Goal: Task Accomplishment & Management: Complete application form

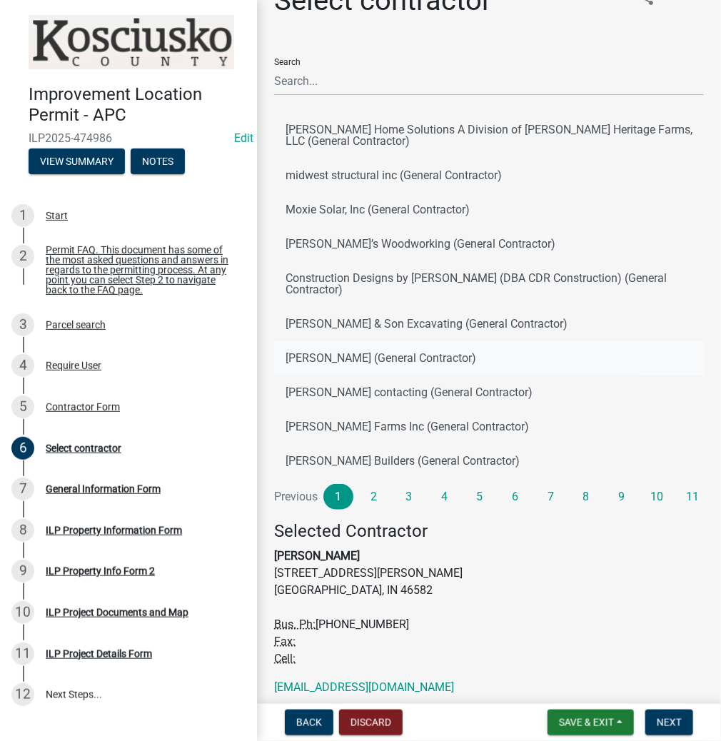
scroll to position [87, 0]
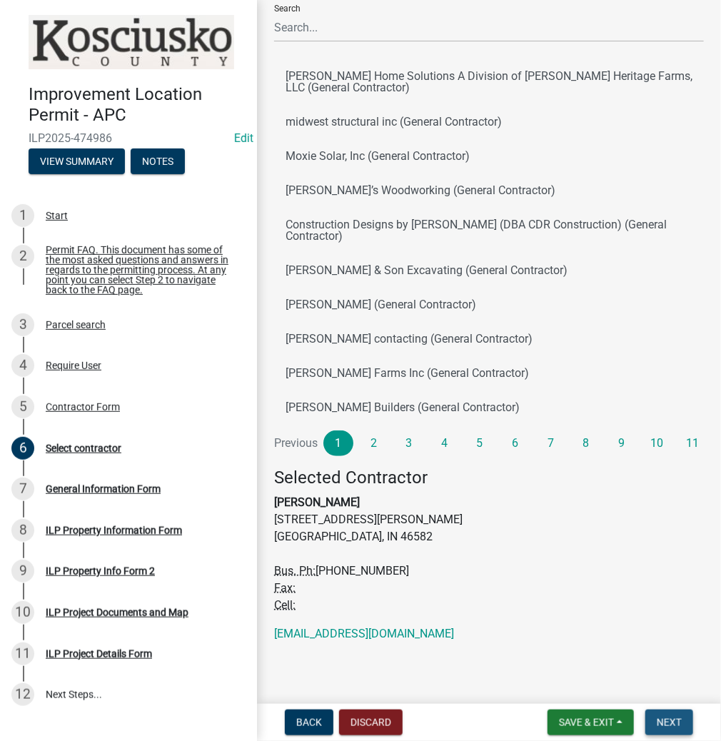
click at [674, 722] on span "Next" at bounding box center [669, 722] width 25 height 11
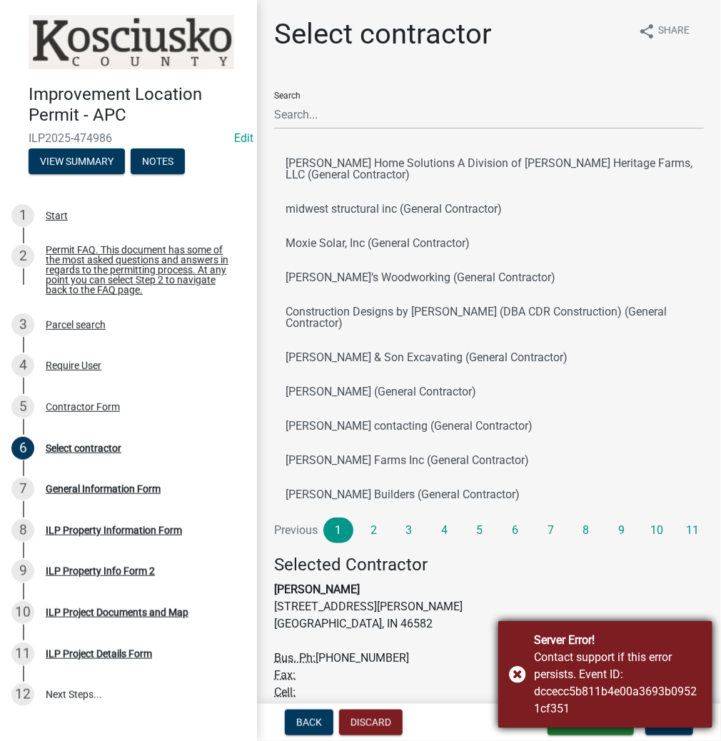
click at [524, 667] on div "Server Error! Contact support if this error persists. Event ID: dccecc5b811b4e0…" at bounding box center [605, 674] width 214 height 107
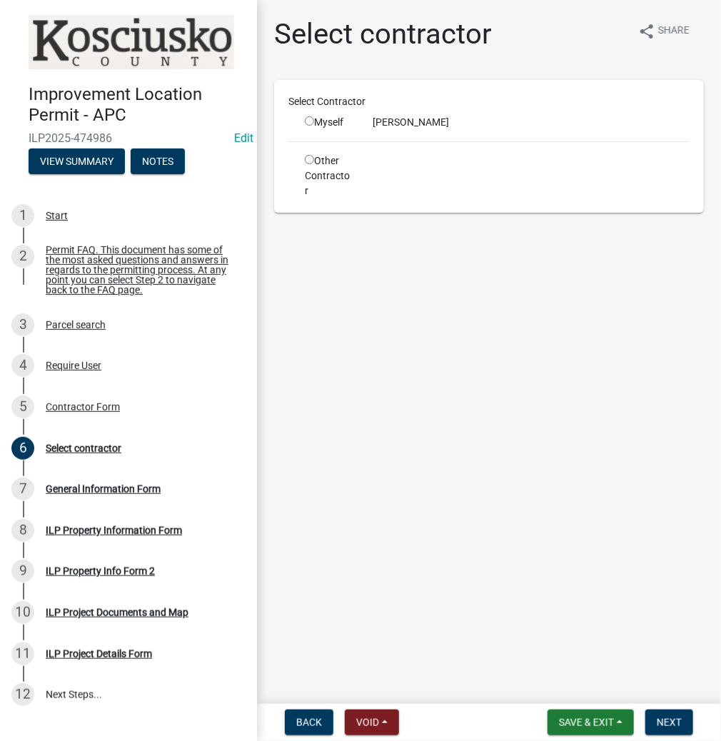
click at [463, 123] on div "[PERSON_NAME]" at bounding box center [531, 122] width 338 height 15
click at [308, 121] on input "radio" at bounding box center [309, 120] width 9 height 9
radio input "true"
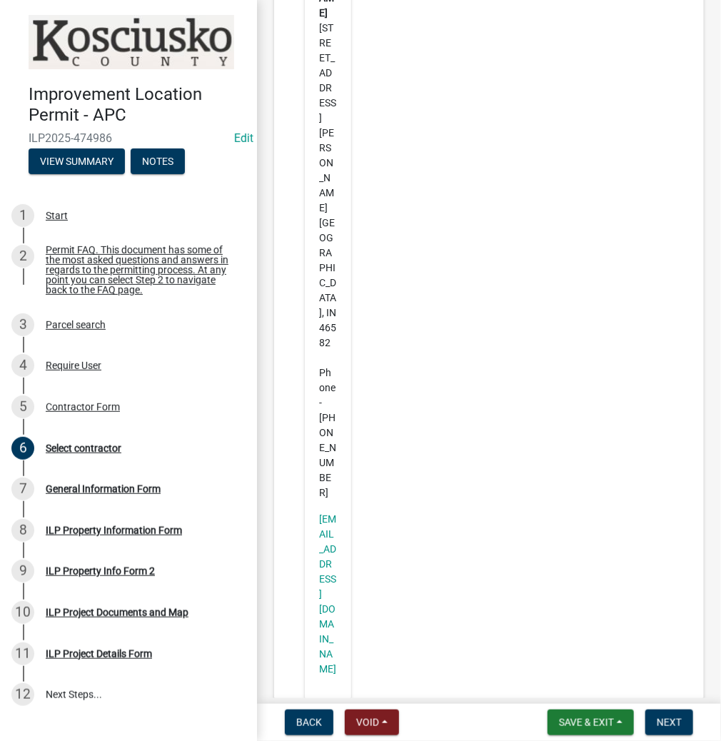
scroll to position [218, 0]
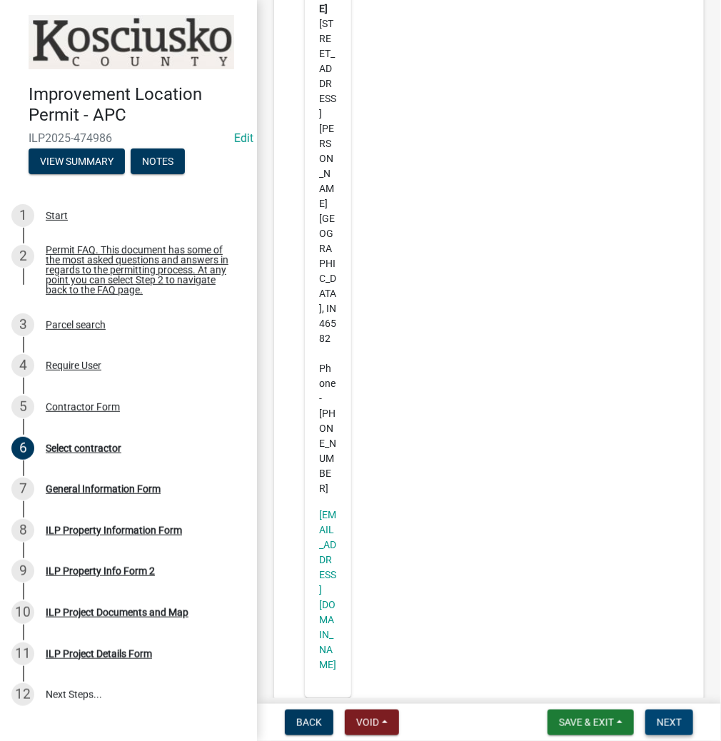
click at [668, 729] on button "Next" at bounding box center [669, 722] width 48 height 26
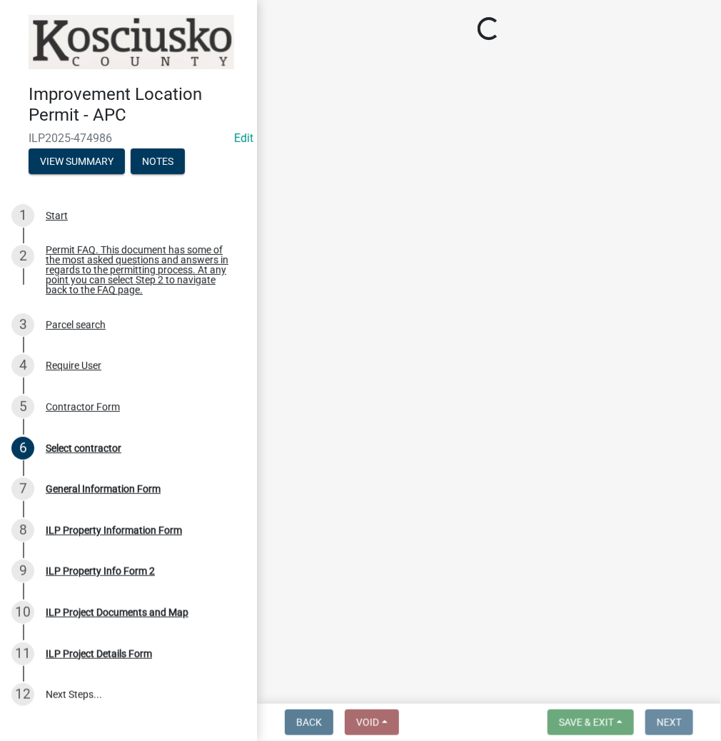
scroll to position [0, 0]
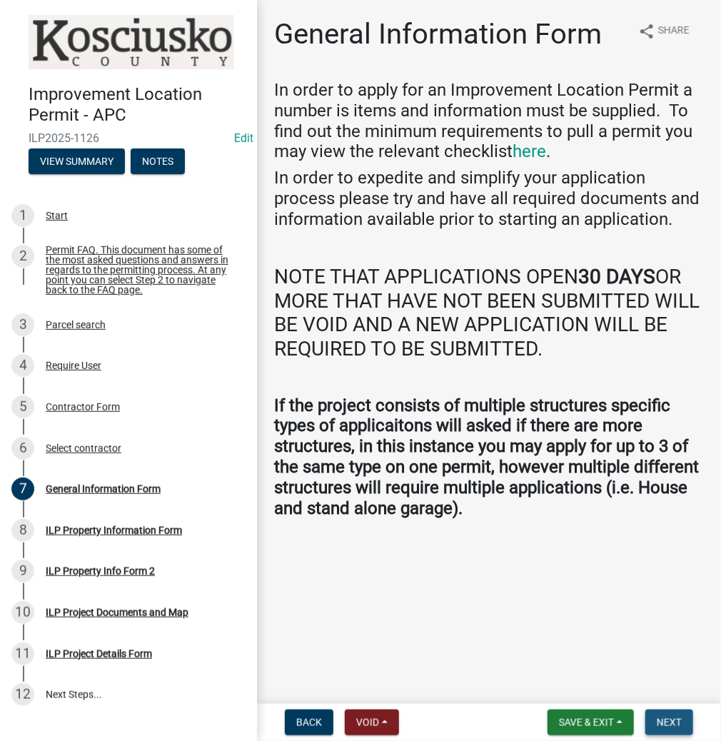
click at [657, 721] on span "Next" at bounding box center [669, 722] width 25 height 11
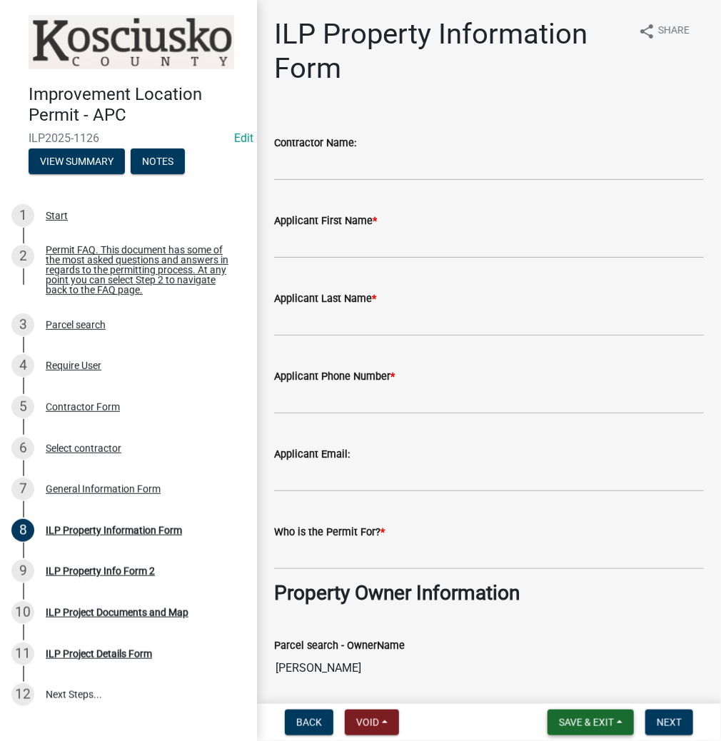
click at [582, 719] on span "Save & Exit" at bounding box center [586, 722] width 55 height 11
click at [567, 682] on button "Save & Exit" at bounding box center [577, 685] width 114 height 34
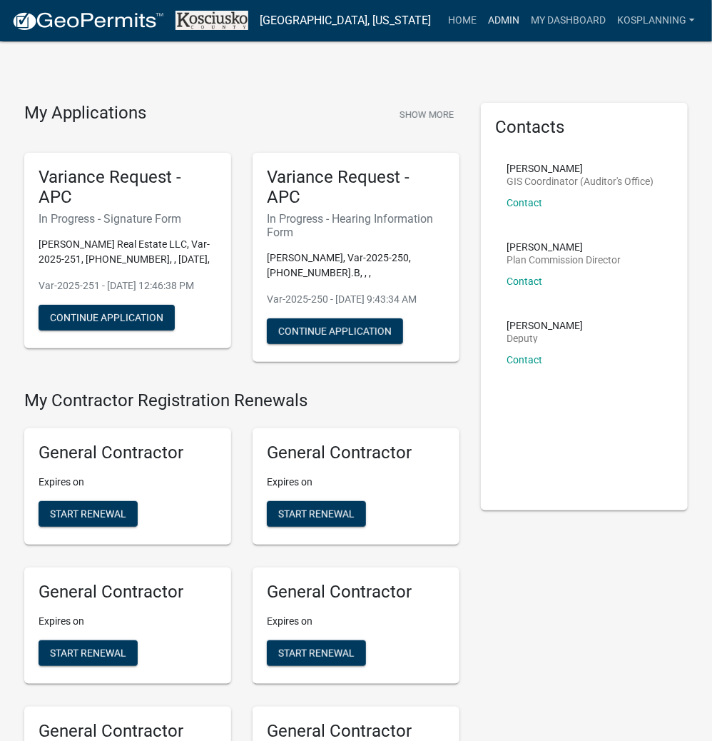
click at [504, 25] on link "Admin" at bounding box center [503, 20] width 43 height 27
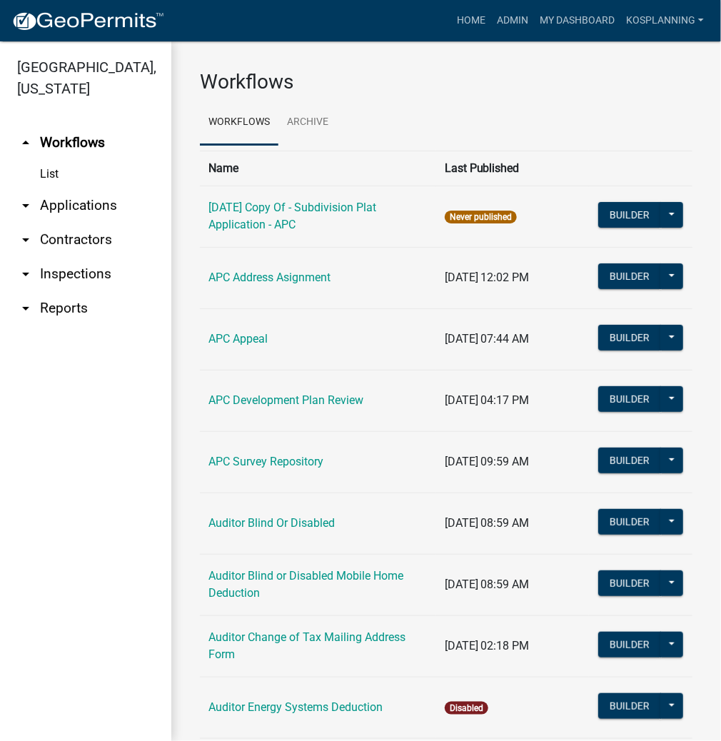
click at [64, 201] on link "arrow_drop_down Applications" at bounding box center [85, 205] width 171 height 34
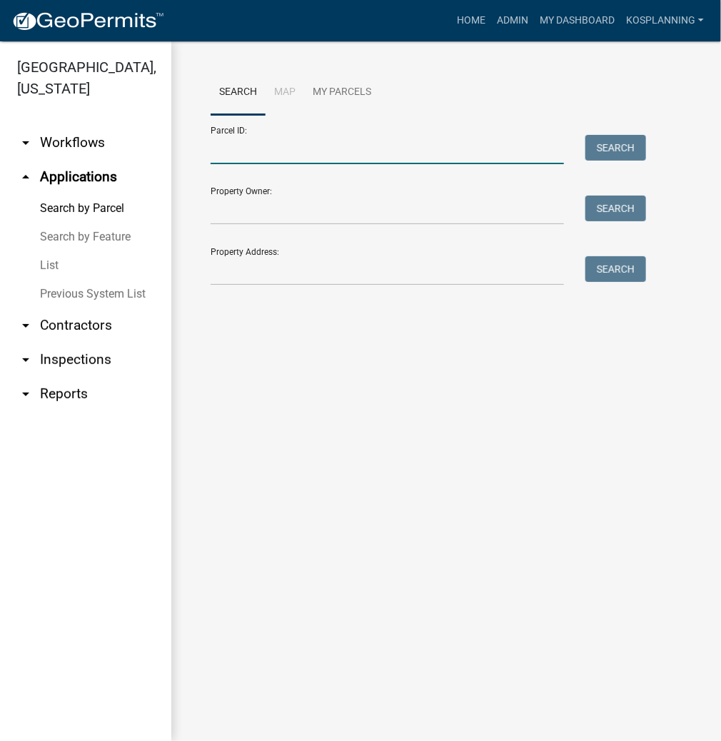
click at [231, 146] on input "Parcel ID:" at bounding box center [387, 149] width 353 height 29
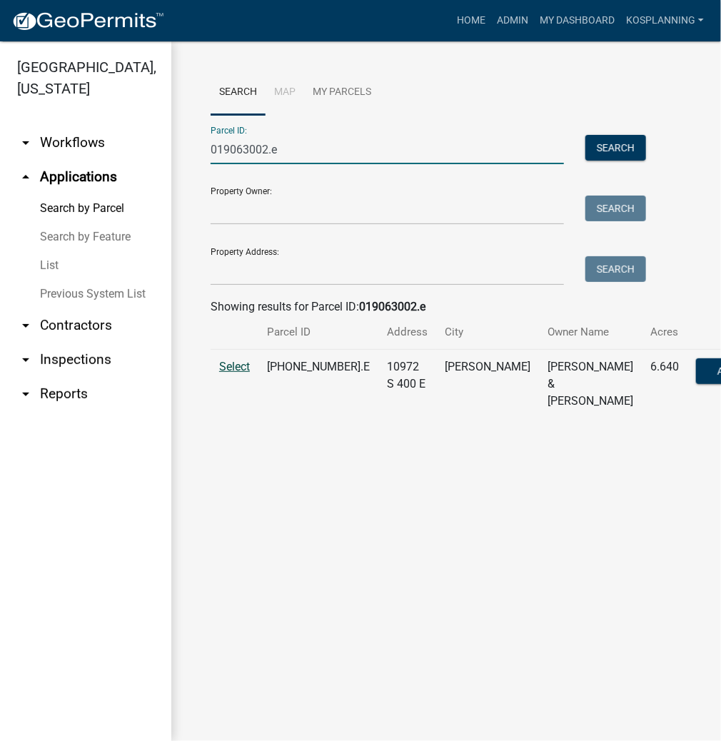
type input "019063002.e"
click at [244, 373] on span "Select" at bounding box center [234, 367] width 31 height 14
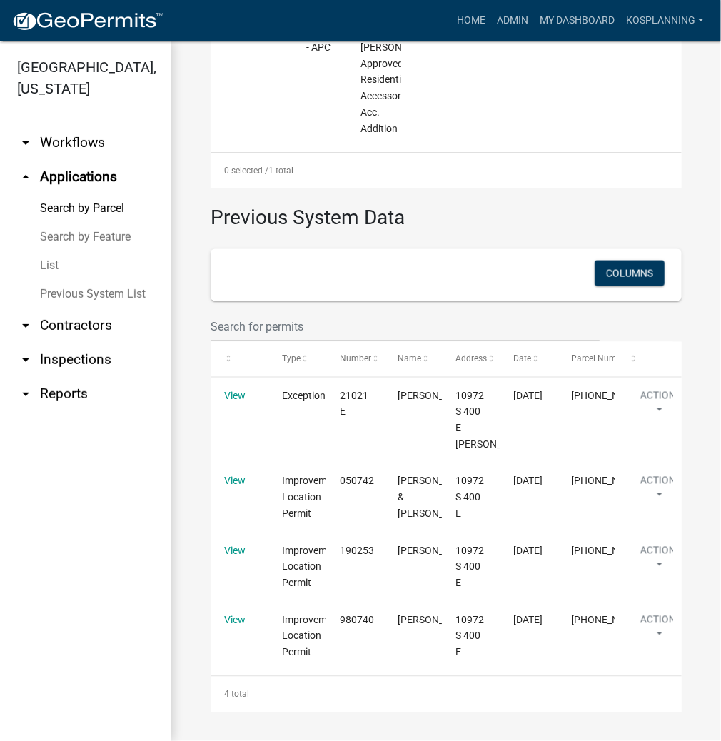
scroll to position [732, 0]
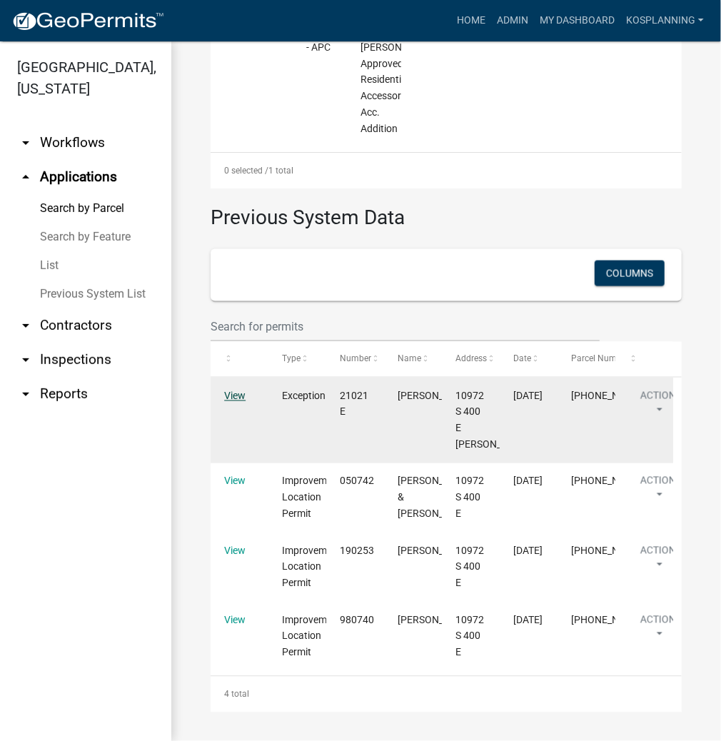
click at [239, 394] on link "View" at bounding box center [234, 395] width 21 height 11
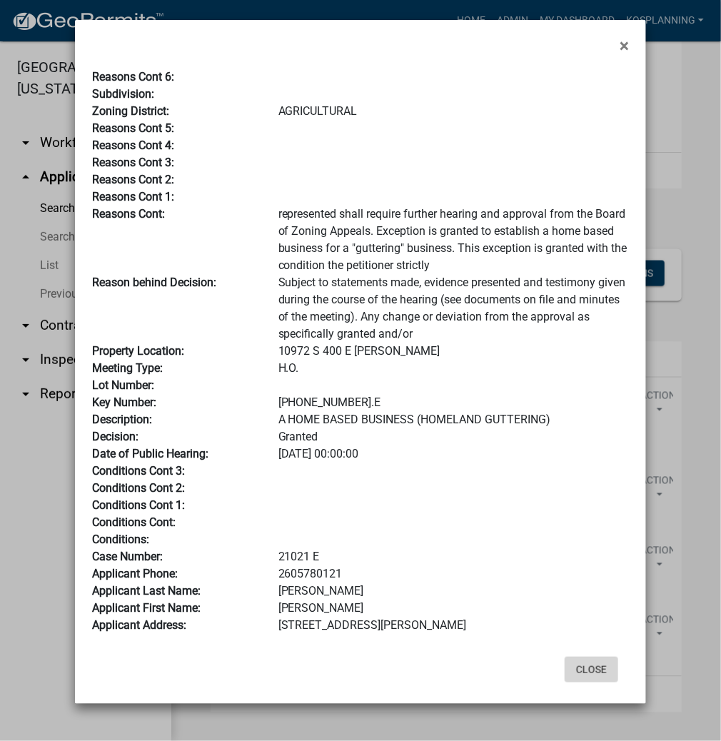
click at [590, 665] on button "Close" at bounding box center [592, 670] width 54 height 26
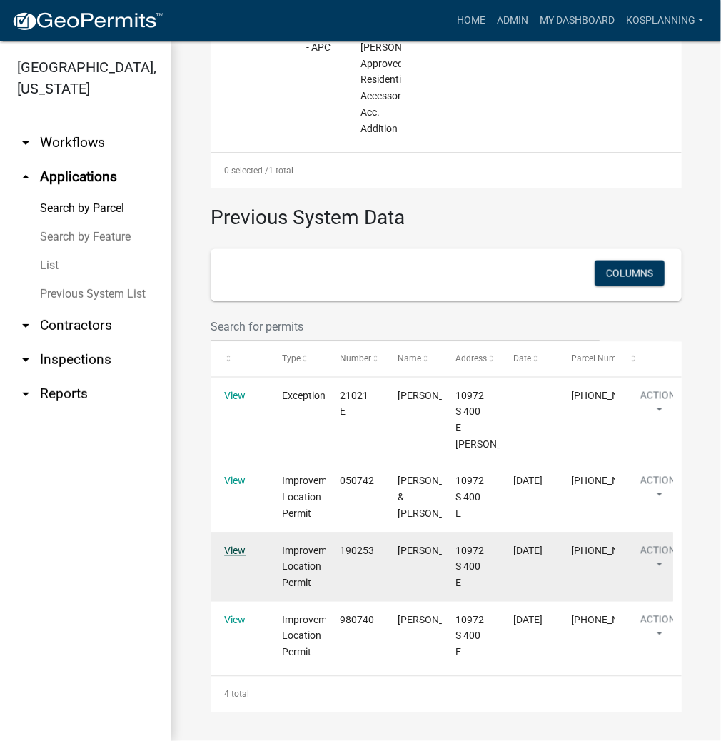
click at [226, 551] on link "View" at bounding box center [234, 550] width 21 height 11
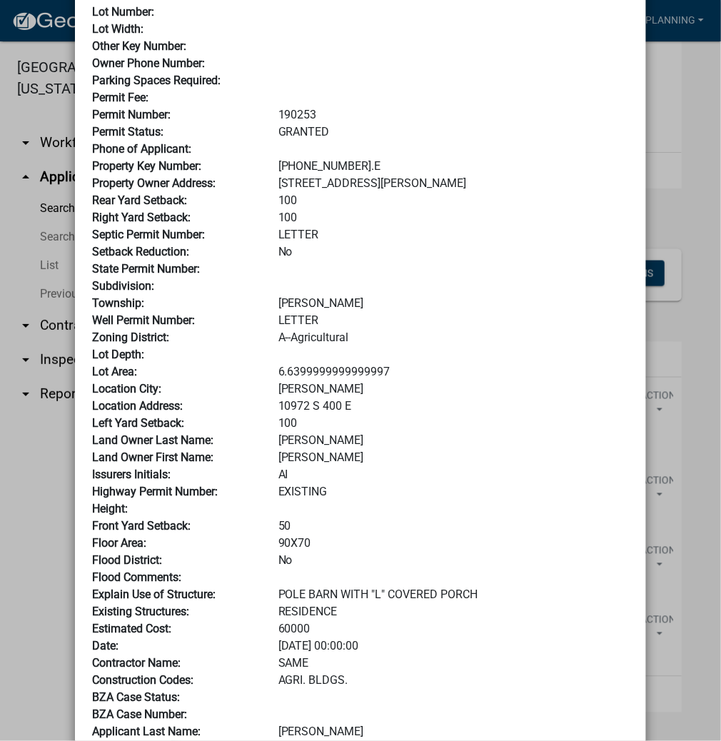
scroll to position [171, 0]
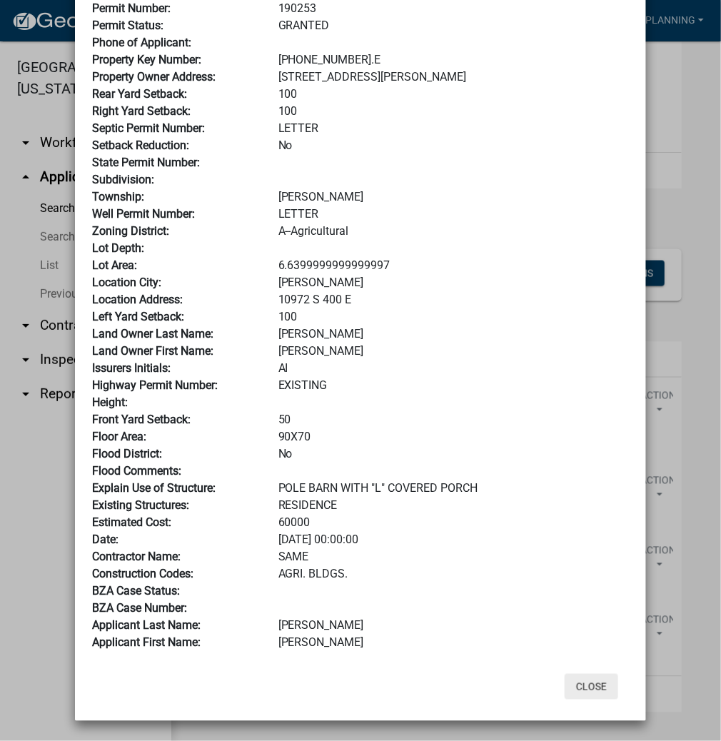
click at [592, 688] on button "Close" at bounding box center [592, 687] width 54 height 26
